Goal: Information Seeking & Learning: Learn about a topic

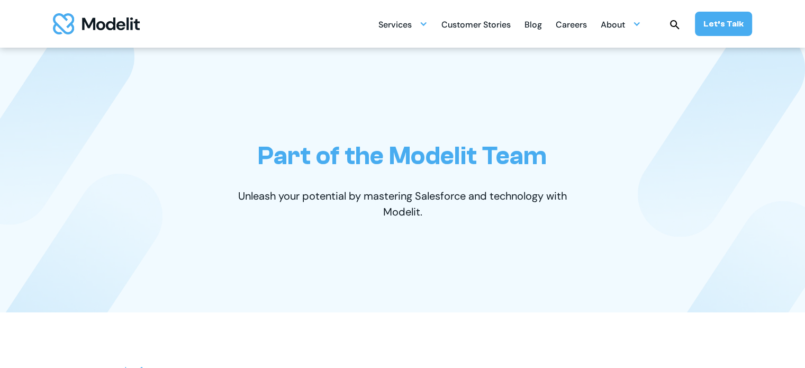
click at [570, 25] on div "Careers" at bounding box center [571, 25] width 31 height 21
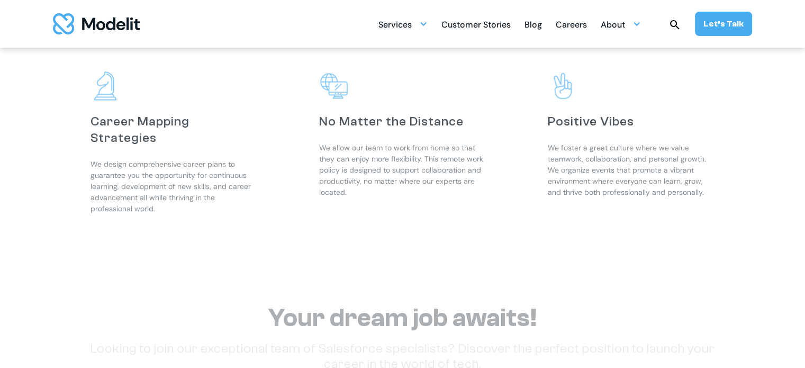
scroll to position [1323, 0]
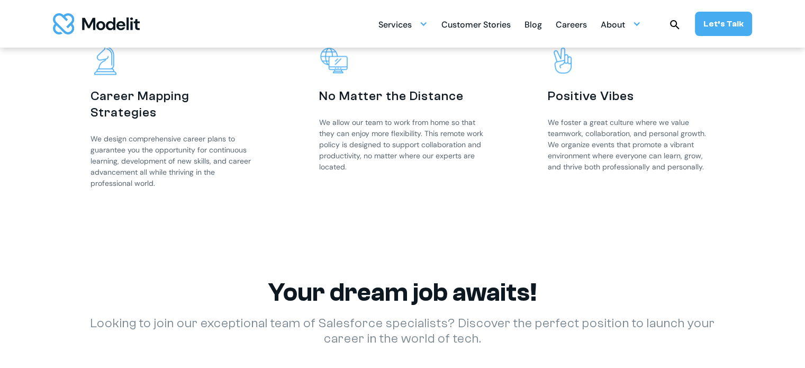
click at [580, 33] on div "Careers" at bounding box center [571, 25] width 31 height 21
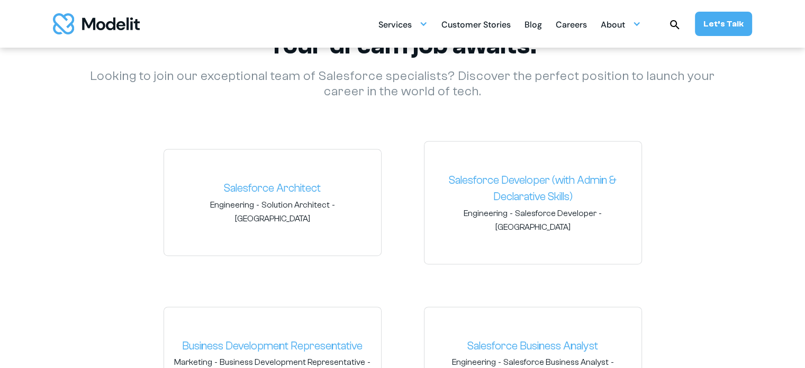
scroll to position [1545, 0]
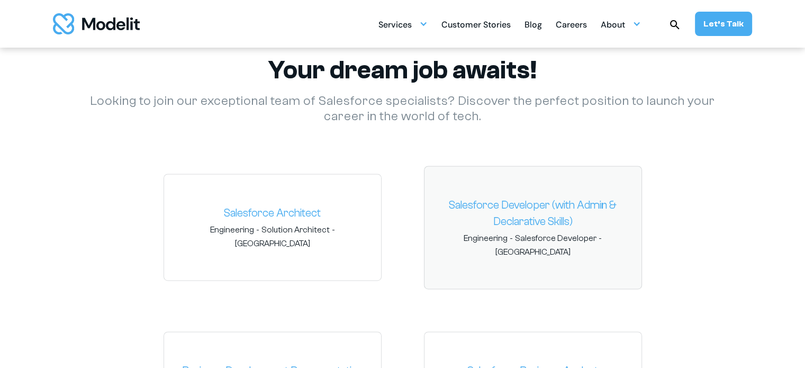
click at [520, 210] on link "Salesforce Developer (with Admin & Declarative Skills)" at bounding box center [533, 213] width 200 height 33
